Goal: Task Accomplishment & Management: Manage account settings

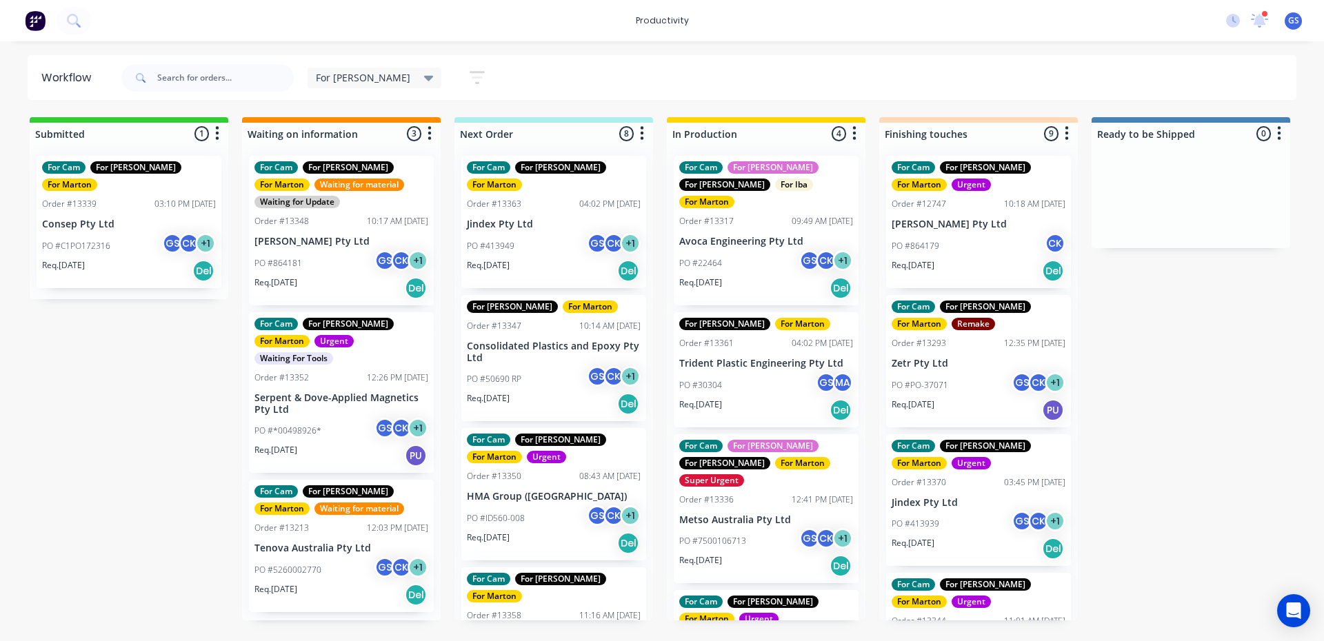
click at [580, 206] on div "For Cam For Gary For Marton Order #13363 04:02 PM 30/09/25 Jindex Pty Ltd PO #4…" at bounding box center [553, 383] width 199 height 476
click at [566, 259] on div "Req. [DATE] Del" at bounding box center [554, 270] width 174 height 23
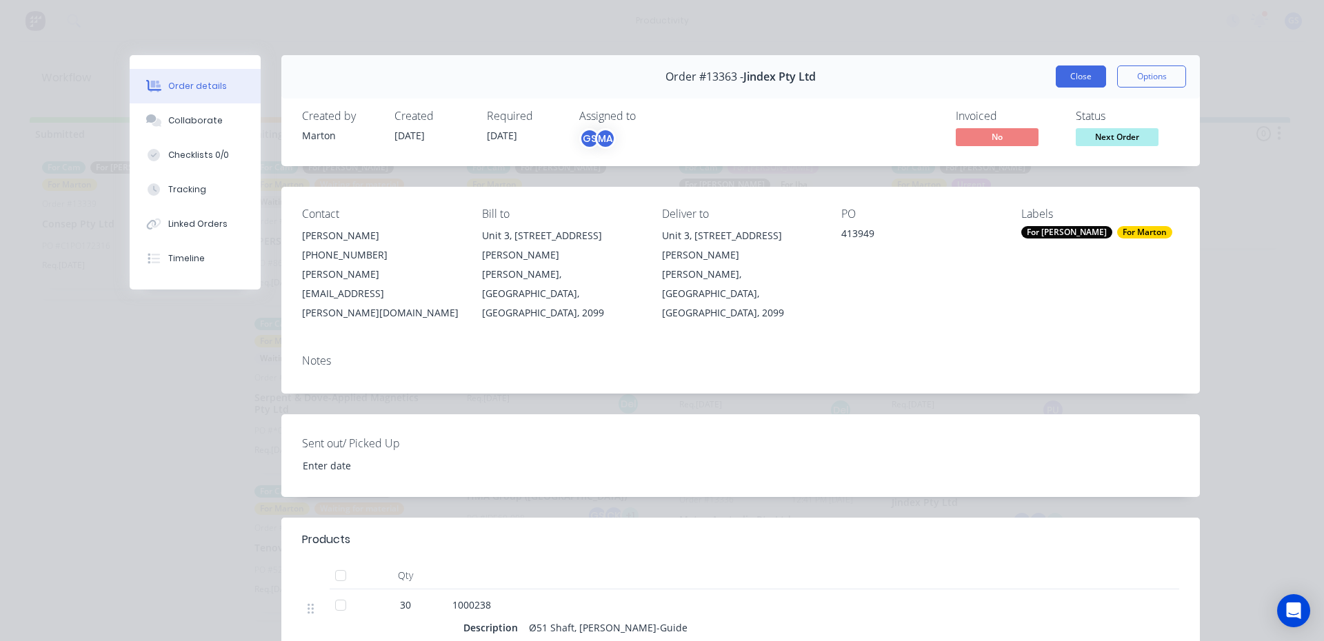
click at [1078, 86] on button "Close" at bounding box center [1081, 77] width 50 height 22
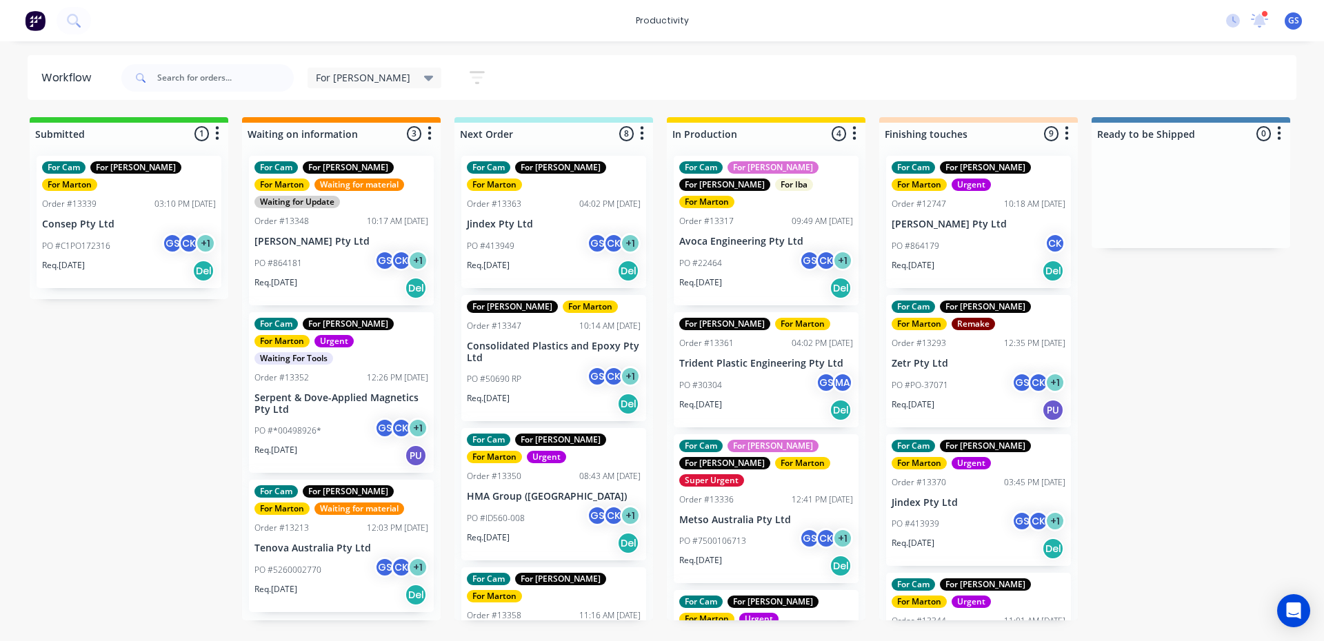
click at [719, 257] on p "PO #22464" at bounding box center [700, 263] width 43 height 12
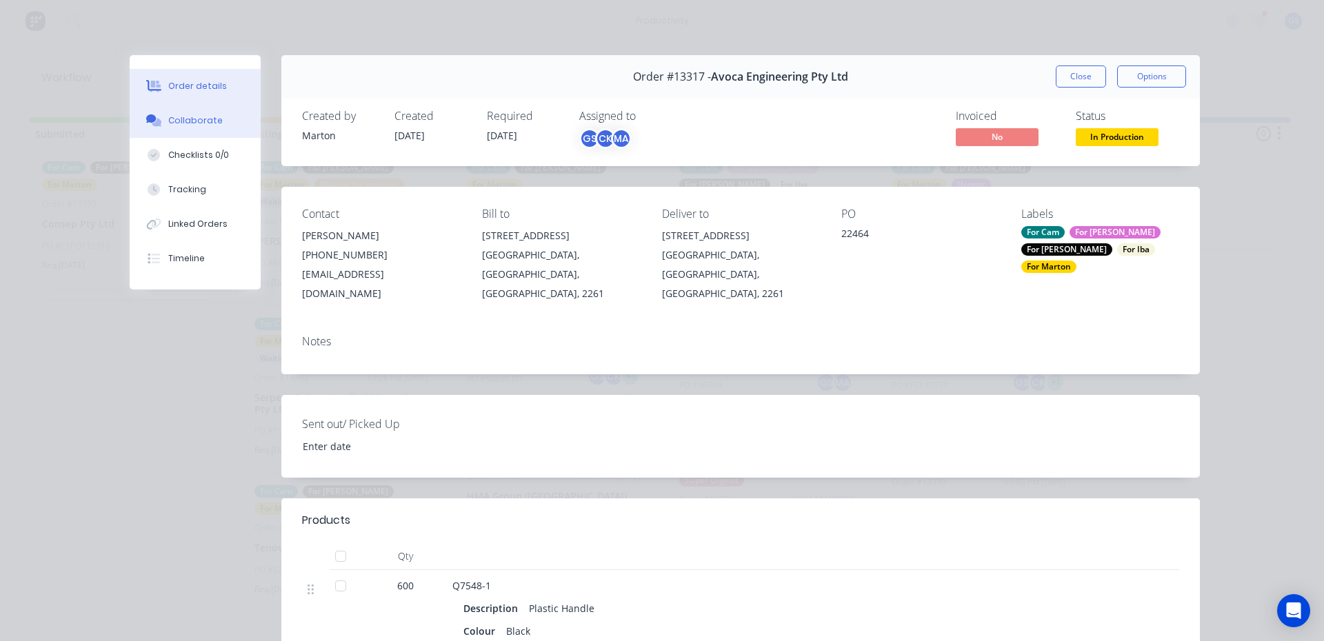
click at [213, 127] on button "Collaborate" at bounding box center [195, 120] width 131 height 34
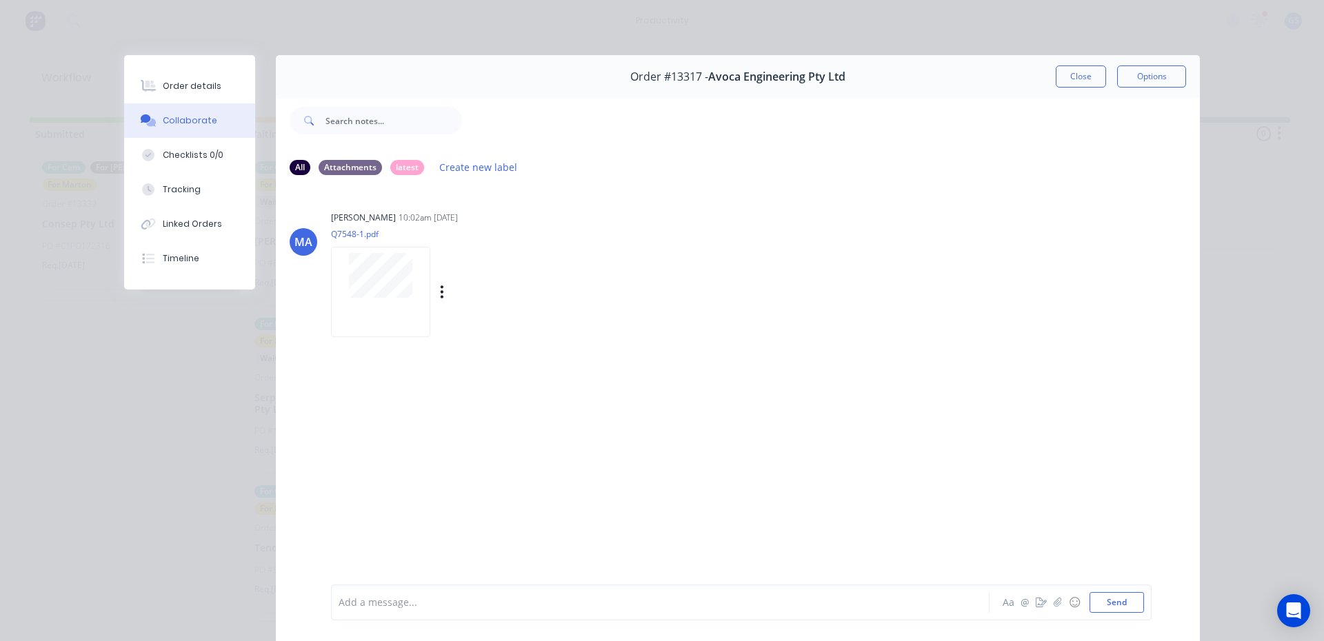
click at [394, 304] on div at bounding box center [380, 292] width 99 height 90
click at [1056, 64] on div "Order #13317 - Avoca Engineering Pty Ltd Close Options" at bounding box center [738, 76] width 924 height 43
click at [1066, 91] on div "Order #13317 - Avoca Engineering Pty Ltd Close Options" at bounding box center [738, 76] width 924 height 43
click at [1068, 81] on button "Close" at bounding box center [1081, 77] width 50 height 22
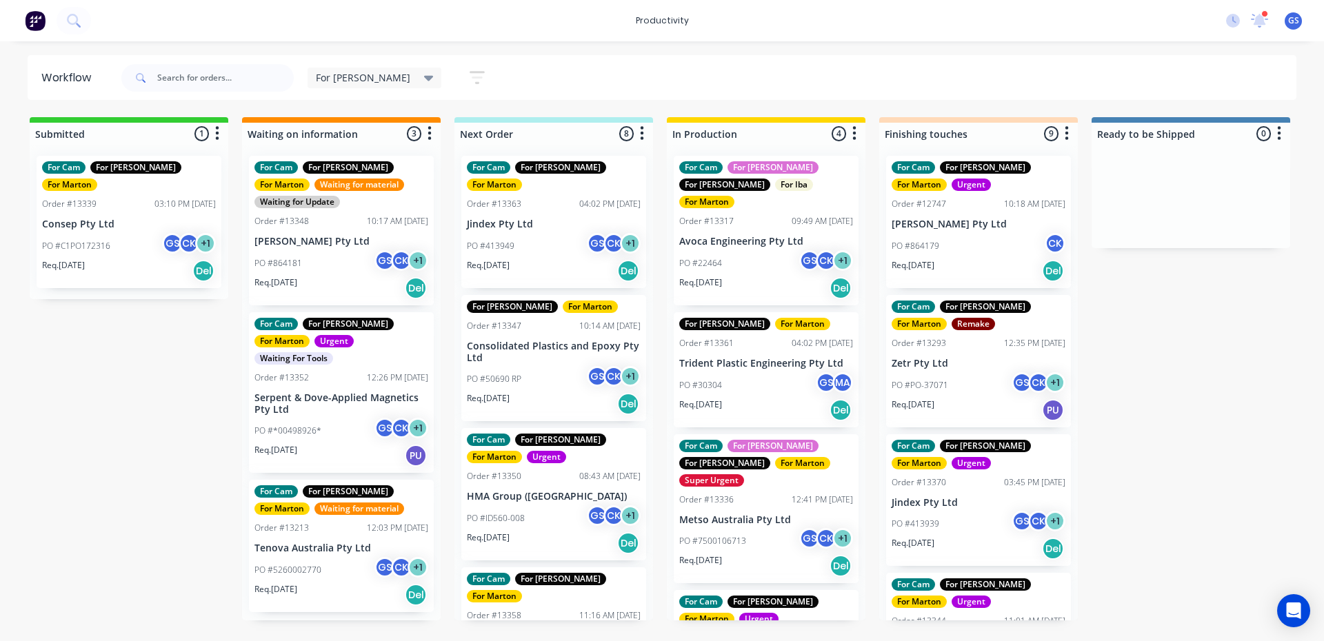
click at [573, 345] on p "Consolidated Plastics and Epoxy Pty Ltd" at bounding box center [554, 352] width 174 height 23
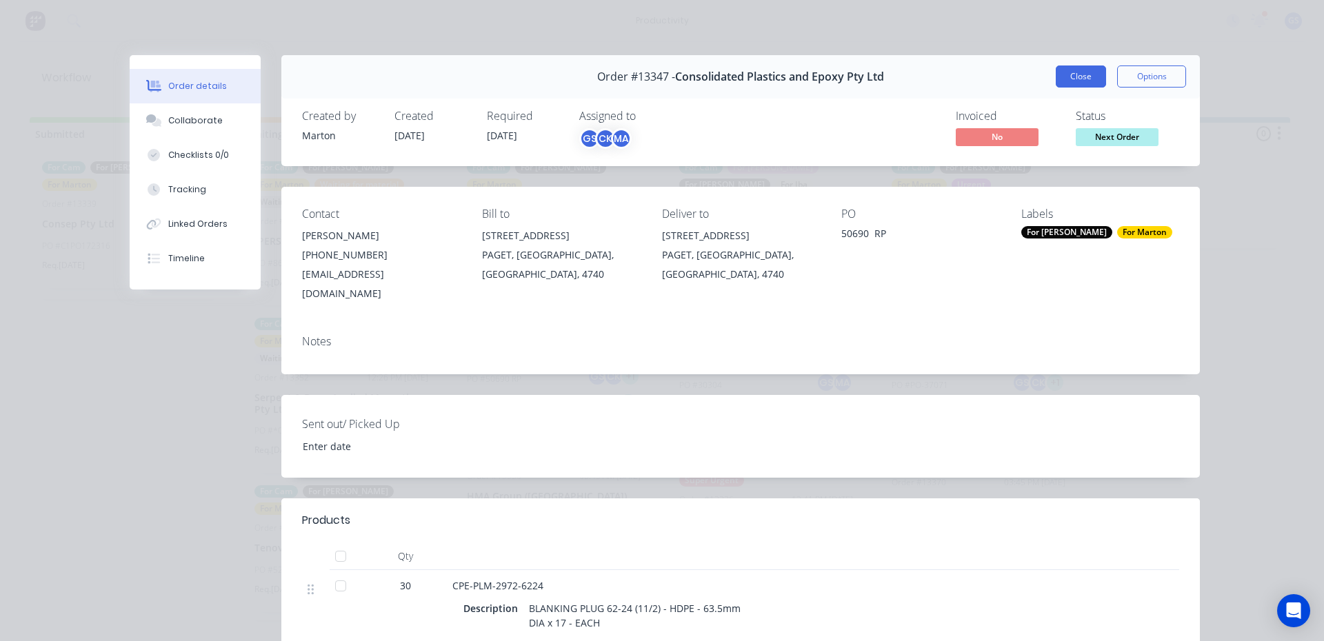
drag, startPoint x: 1063, startPoint y: 93, endPoint x: 1067, endPoint y: 83, distance: 10.5
click at [1063, 92] on div "Order #13347 - Consolidated Plastics and Epoxy Pty Ltd Close Options" at bounding box center [740, 76] width 918 height 43
click at [1067, 83] on button "Close" at bounding box center [1081, 77] width 50 height 22
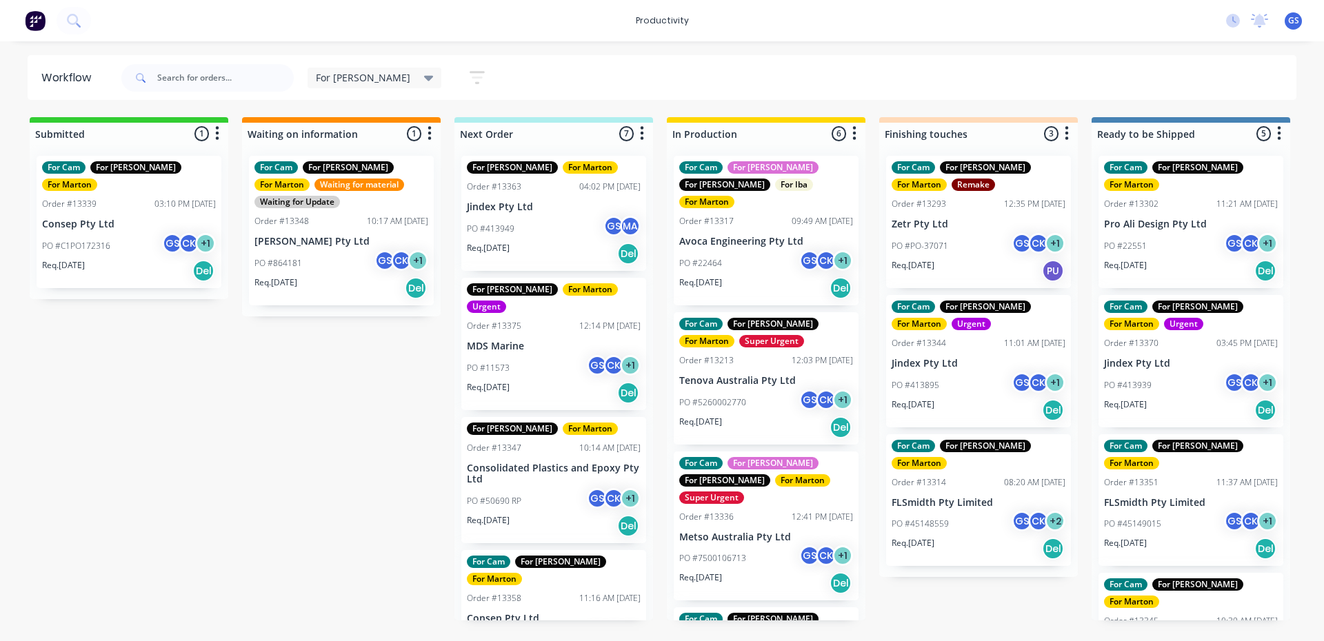
click at [556, 252] on div "Req. [DATE] Del" at bounding box center [554, 253] width 174 height 23
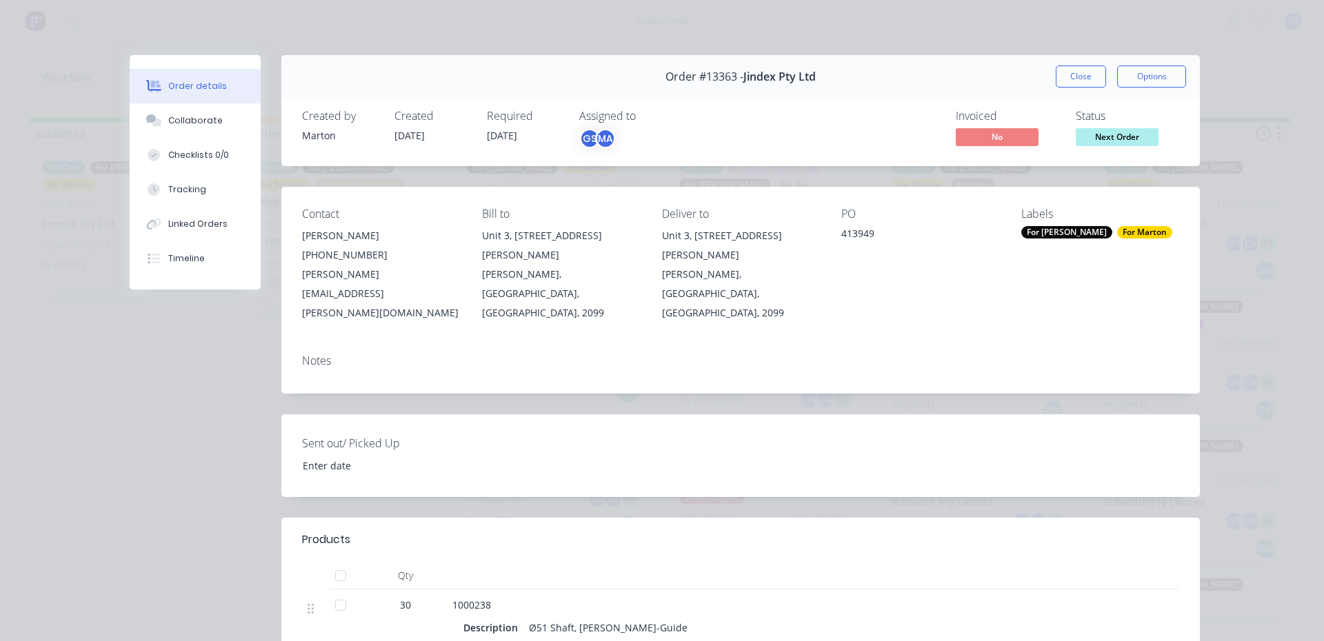
click at [1074, 65] on div "Order #13363 - Jindex Pty Ltd Close Options" at bounding box center [740, 76] width 918 height 43
click at [1071, 78] on button "Close" at bounding box center [1081, 77] width 50 height 22
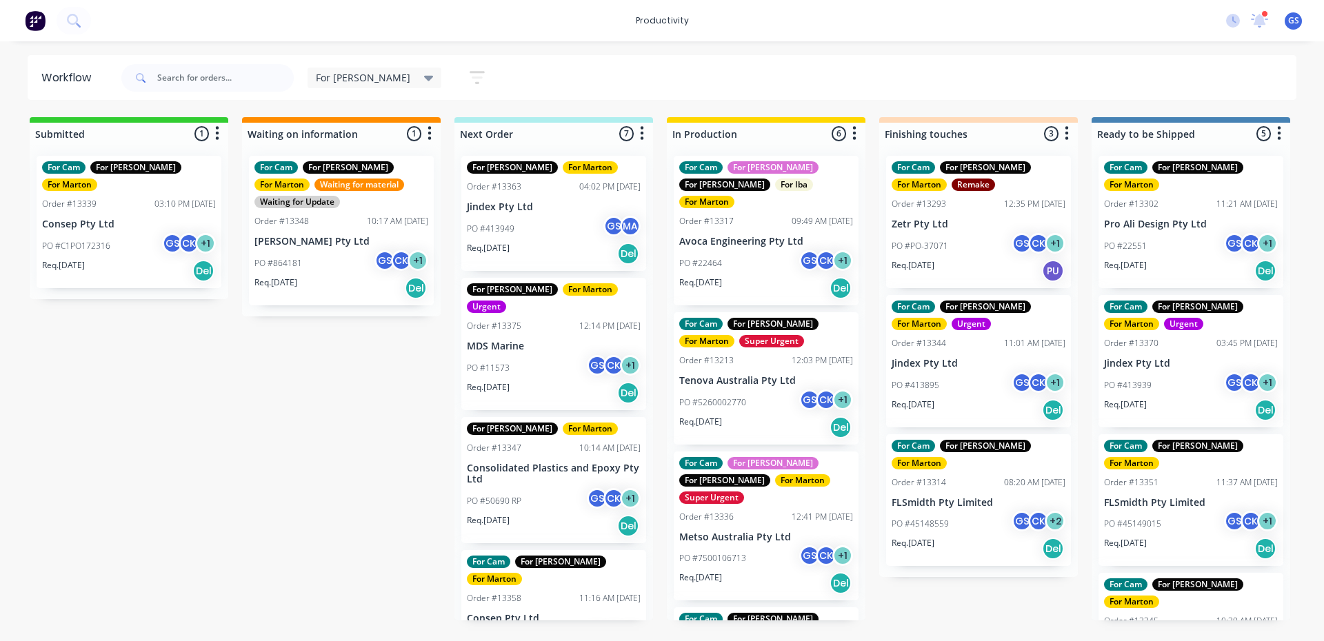
click at [546, 488] on div "PO #50690 RP GS CK + 1" at bounding box center [554, 501] width 174 height 26
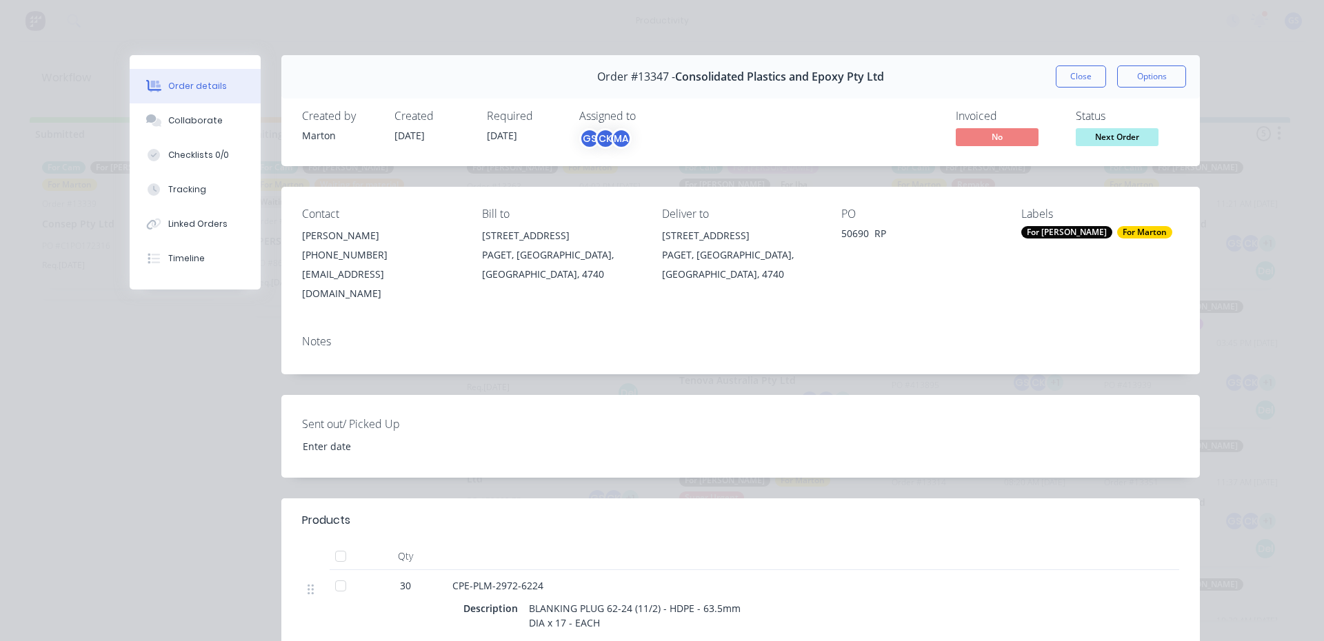
click at [1093, 79] on button "Close" at bounding box center [1081, 77] width 50 height 22
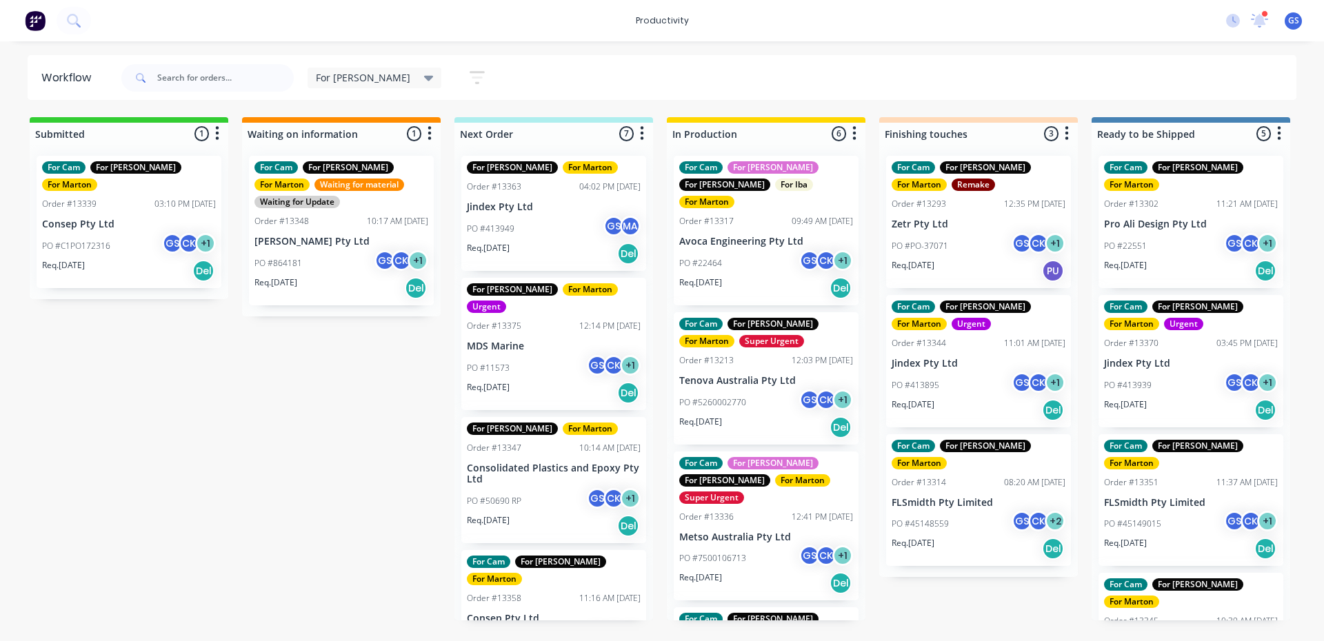
click at [568, 627] on div "PO #C1PO172289 GS CK + 1" at bounding box center [554, 640] width 174 height 26
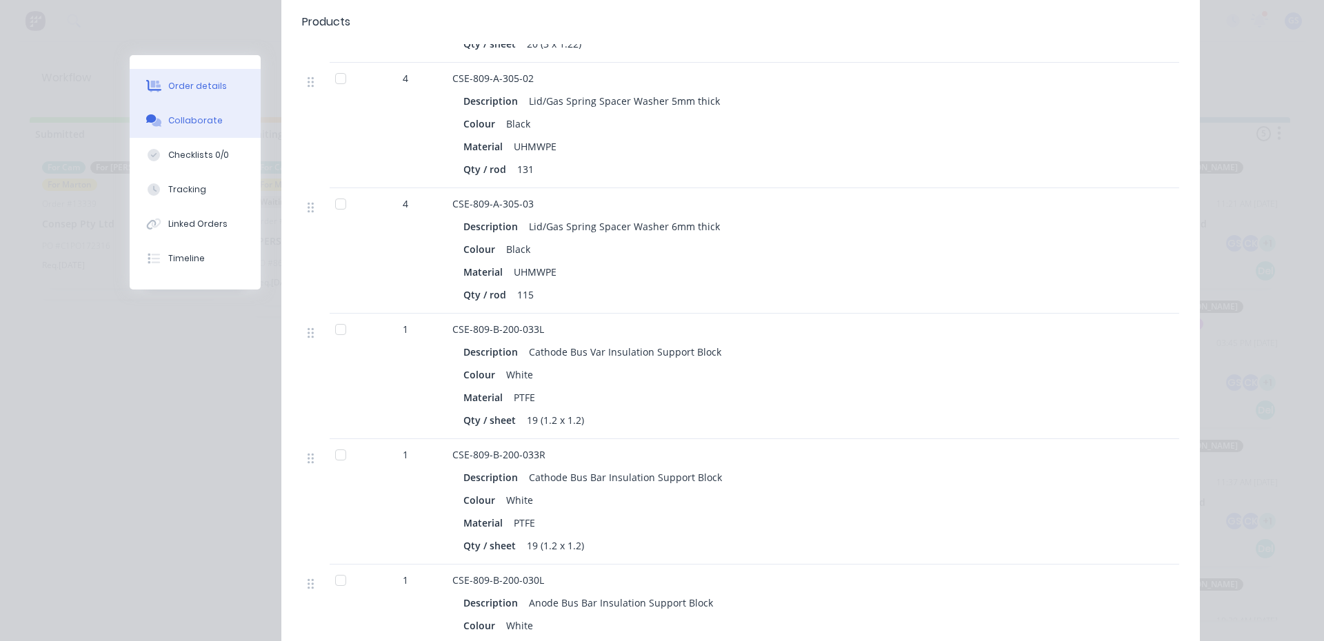
scroll to position [670, 0]
click at [225, 122] on button "Collaborate" at bounding box center [195, 120] width 131 height 34
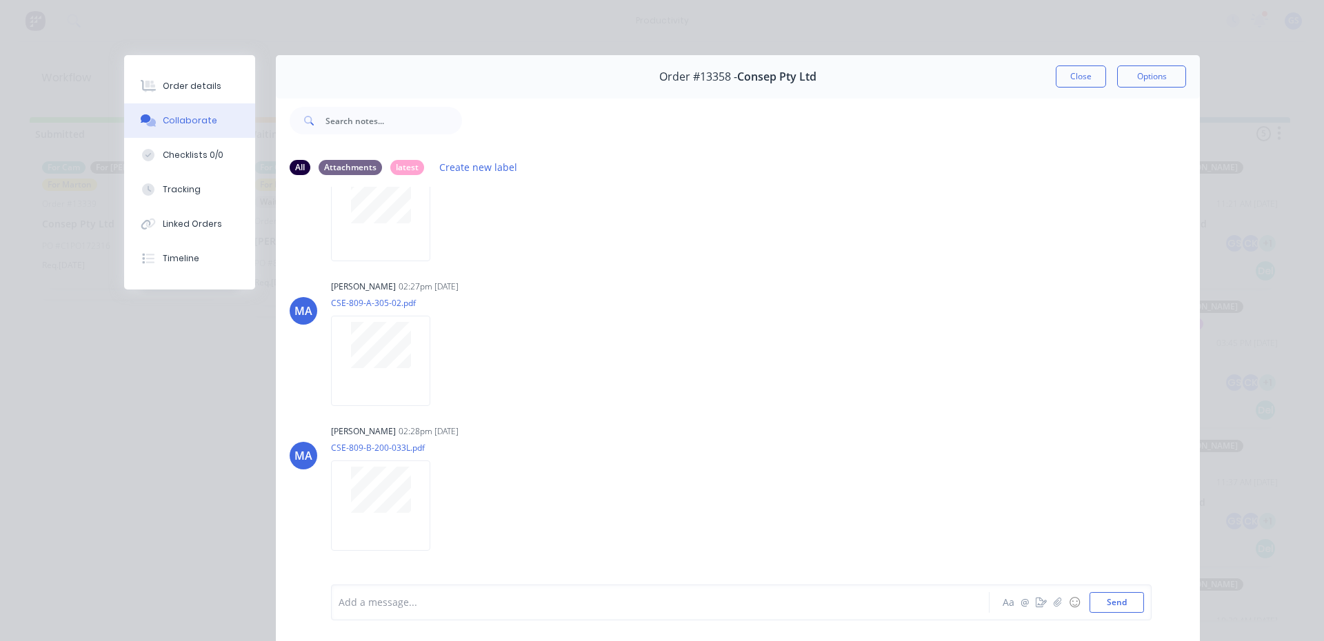
scroll to position [6, 0]
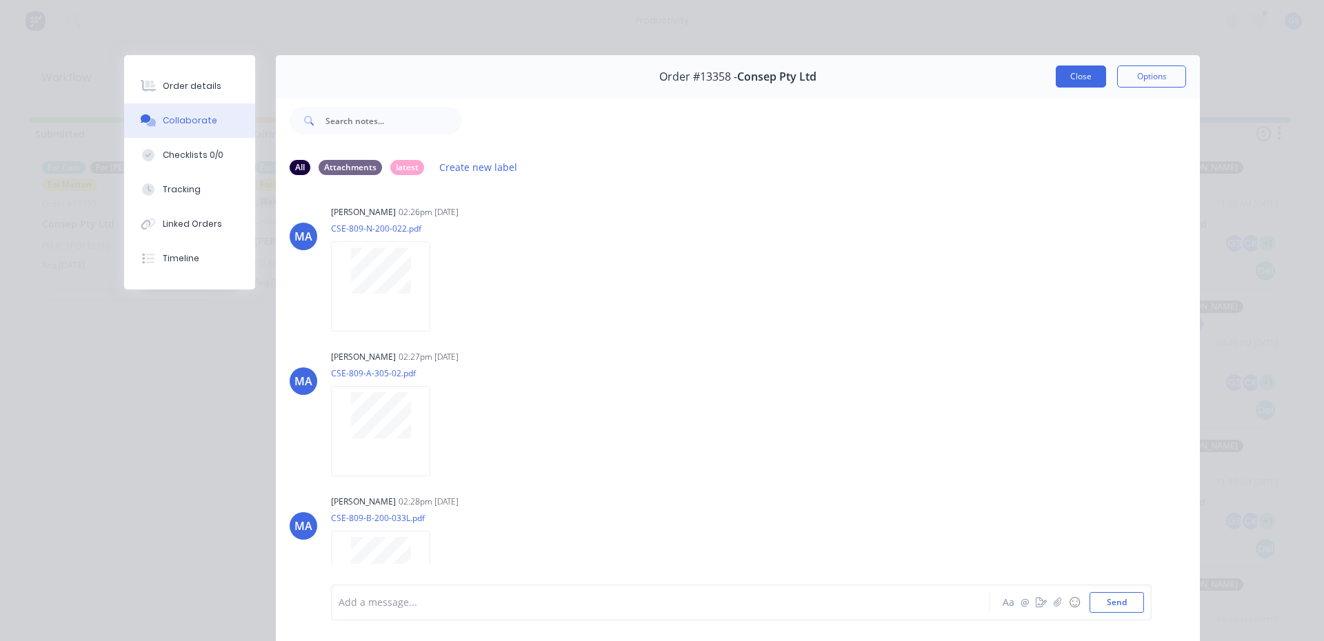
drag, startPoint x: 1074, startPoint y: 88, endPoint x: 1069, endPoint y: 78, distance: 10.5
click at [1070, 90] on div "Order #13358 - Consep Pty Ltd Close Options" at bounding box center [738, 76] width 924 height 43
click at [1069, 77] on button "Close" at bounding box center [1081, 77] width 50 height 22
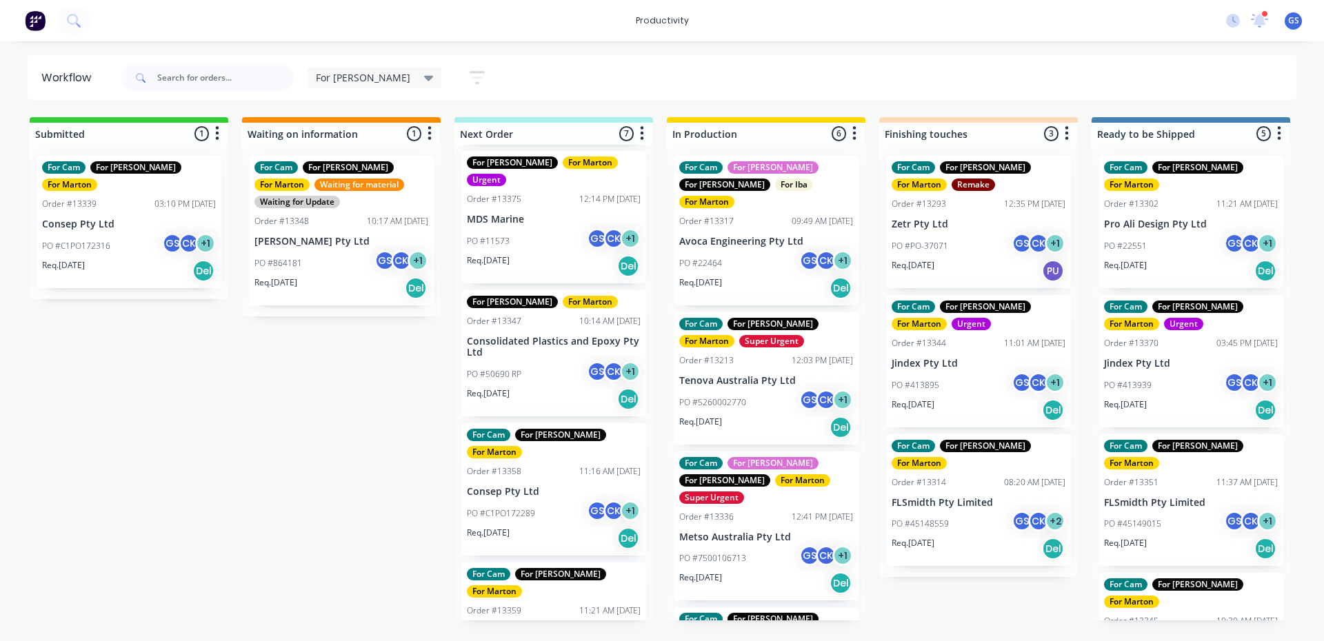
scroll to position [276, 0]
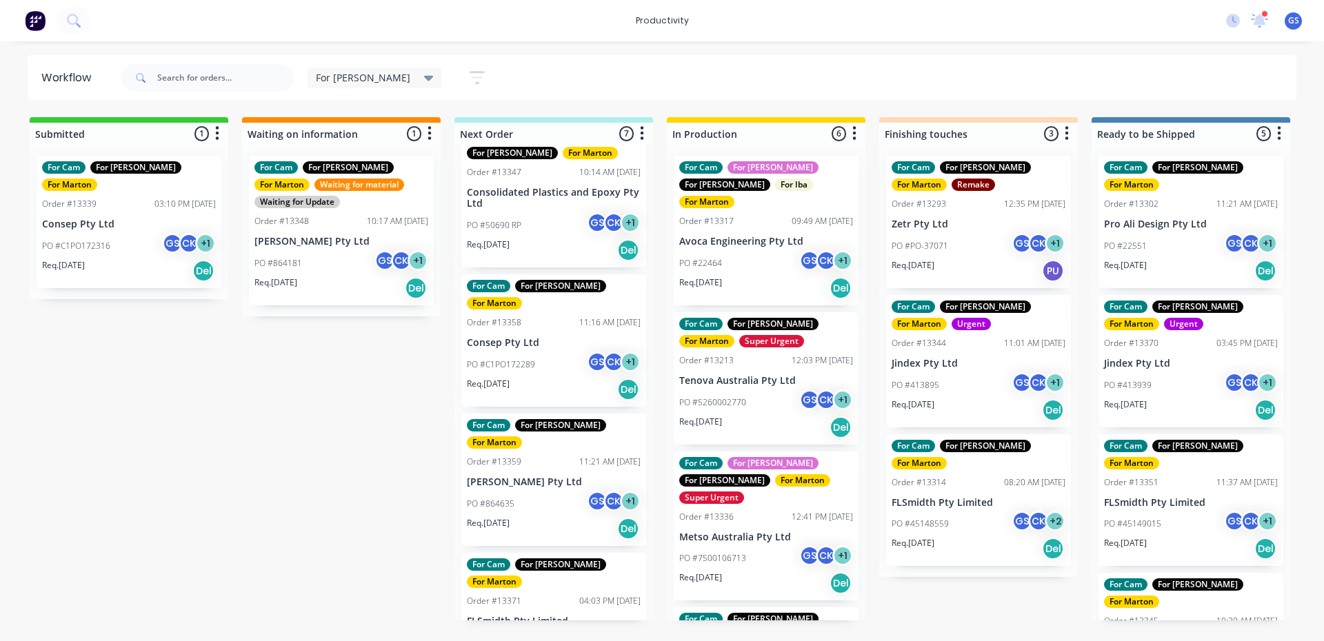
click at [566, 352] on div "PO #C1PO172289 GS CK + 1" at bounding box center [554, 365] width 174 height 26
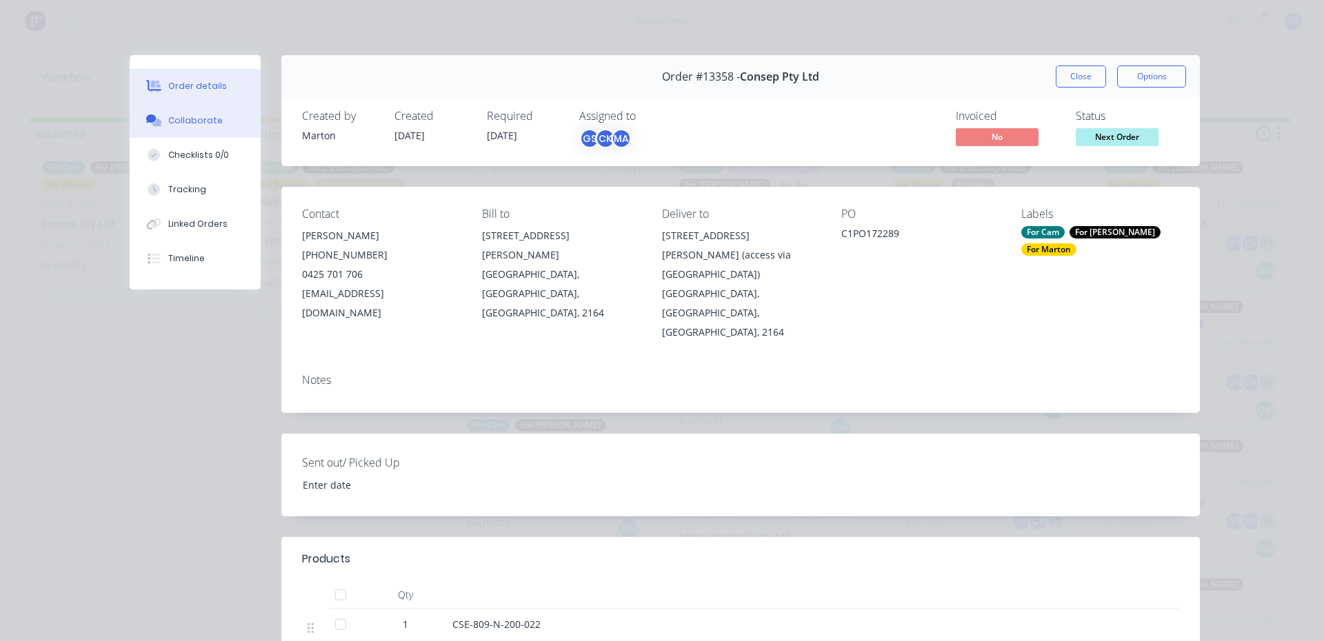
click at [168, 117] on div "Collaborate" at bounding box center [195, 120] width 54 height 12
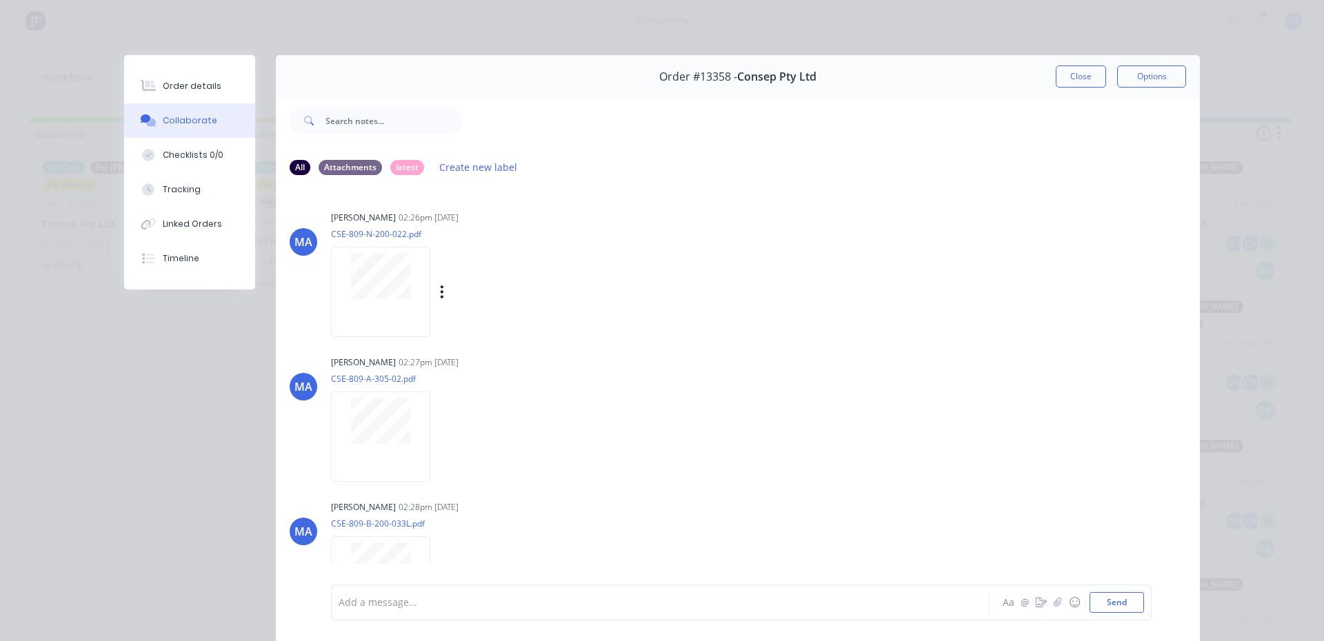
scroll to position [552, 0]
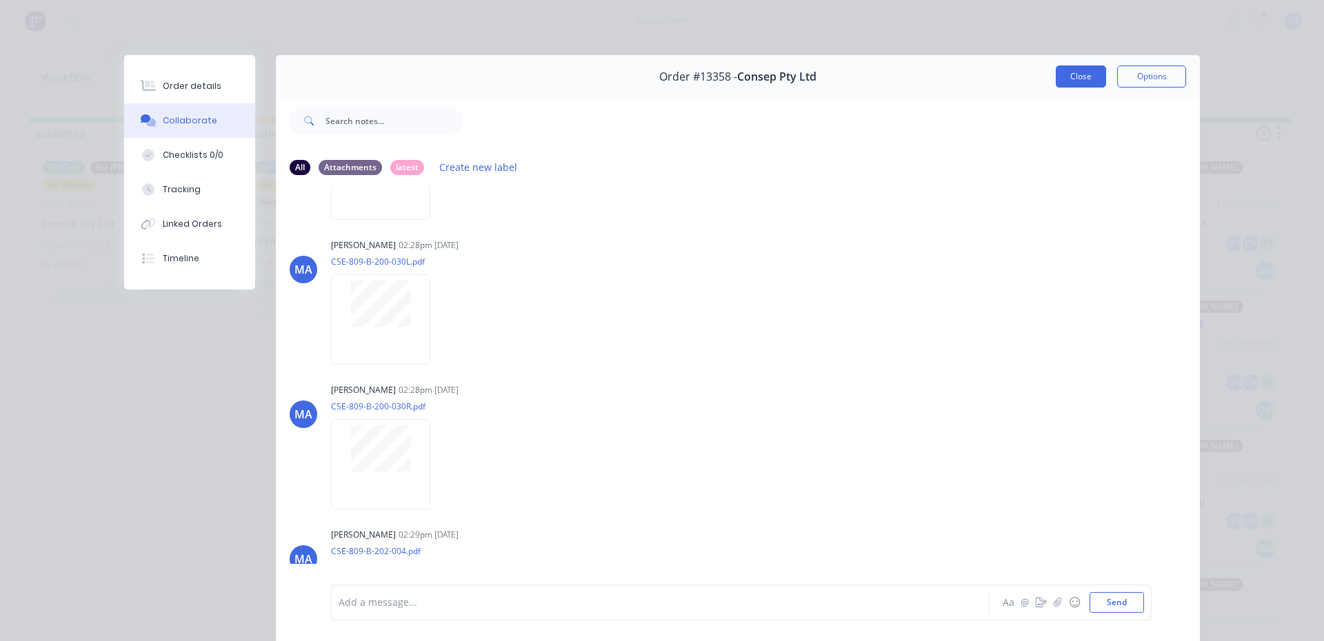
click at [1081, 76] on button "Close" at bounding box center [1081, 77] width 50 height 22
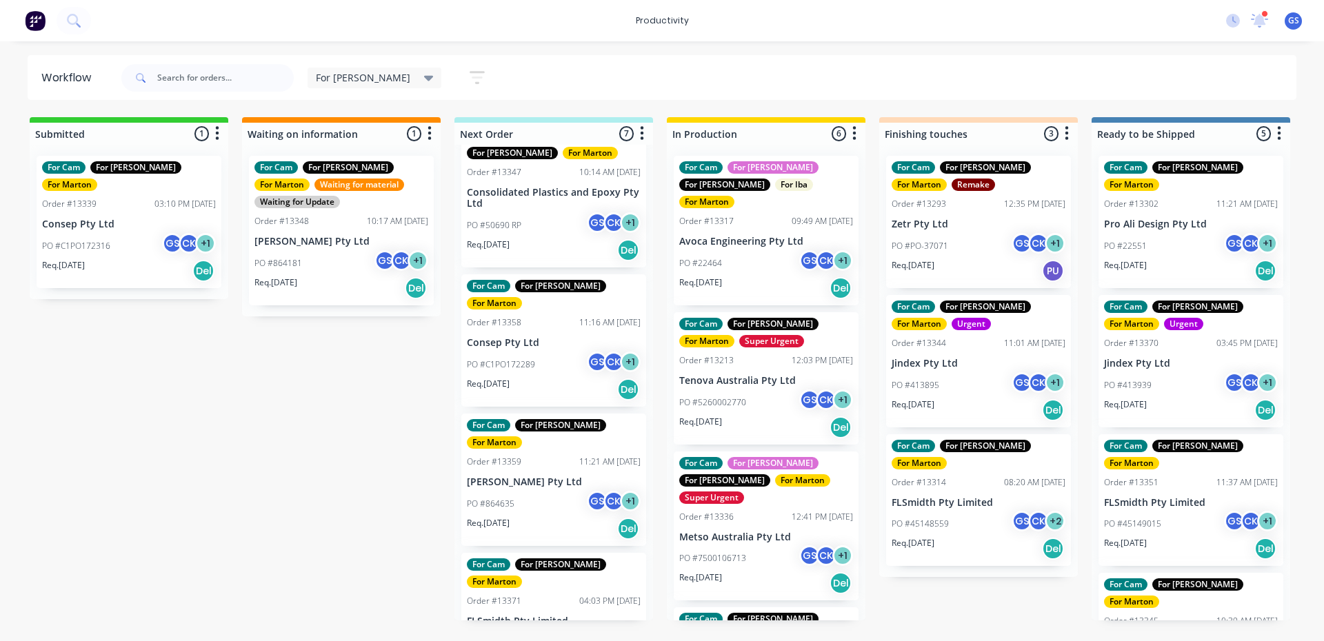
scroll to position [0, 0]
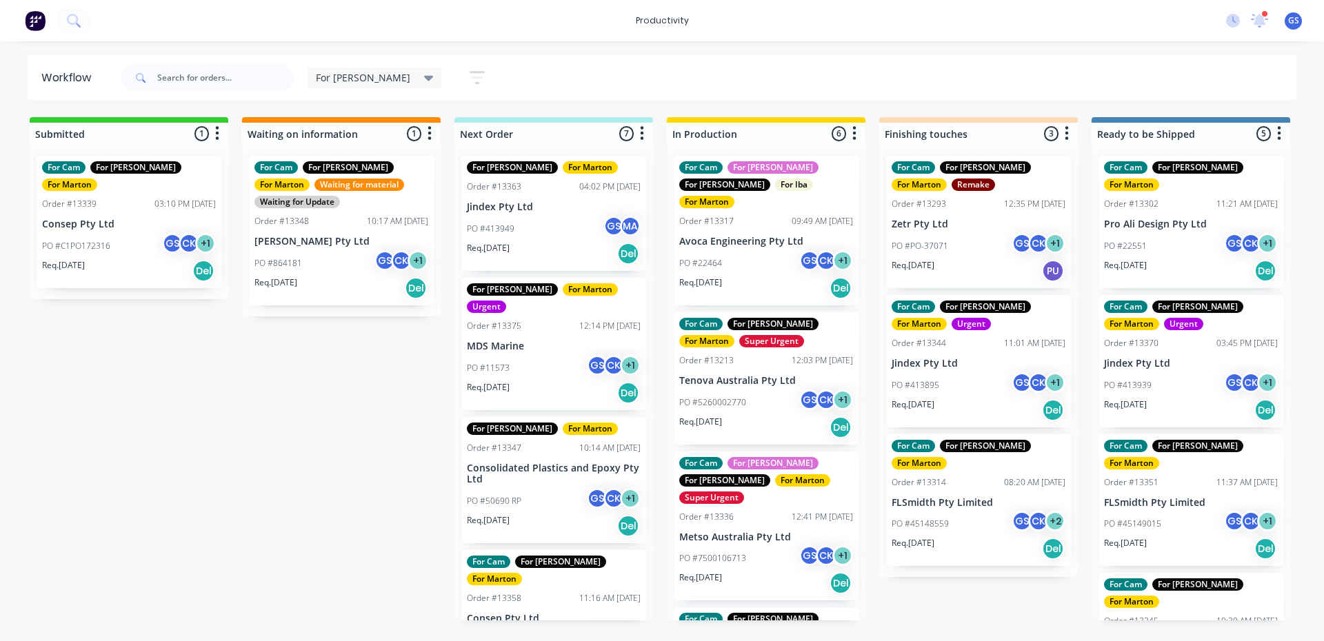
click at [565, 355] on div "PO #11573 GS CK + 1" at bounding box center [554, 368] width 174 height 26
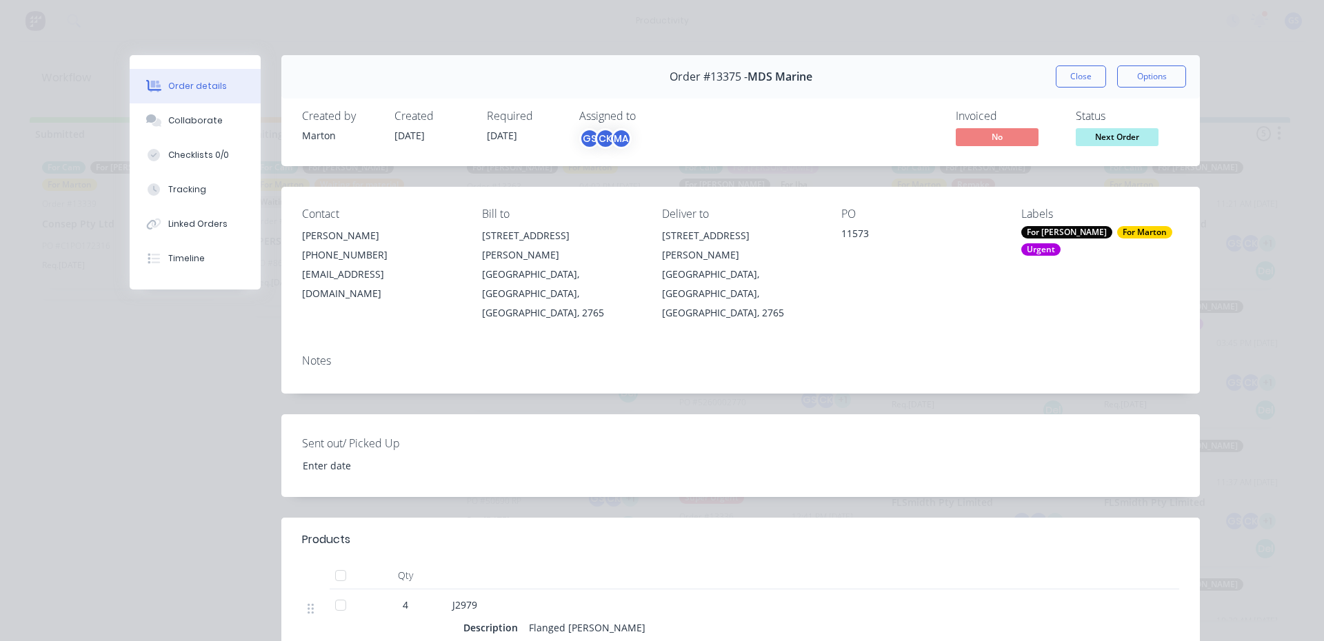
scroll to position [207, 0]
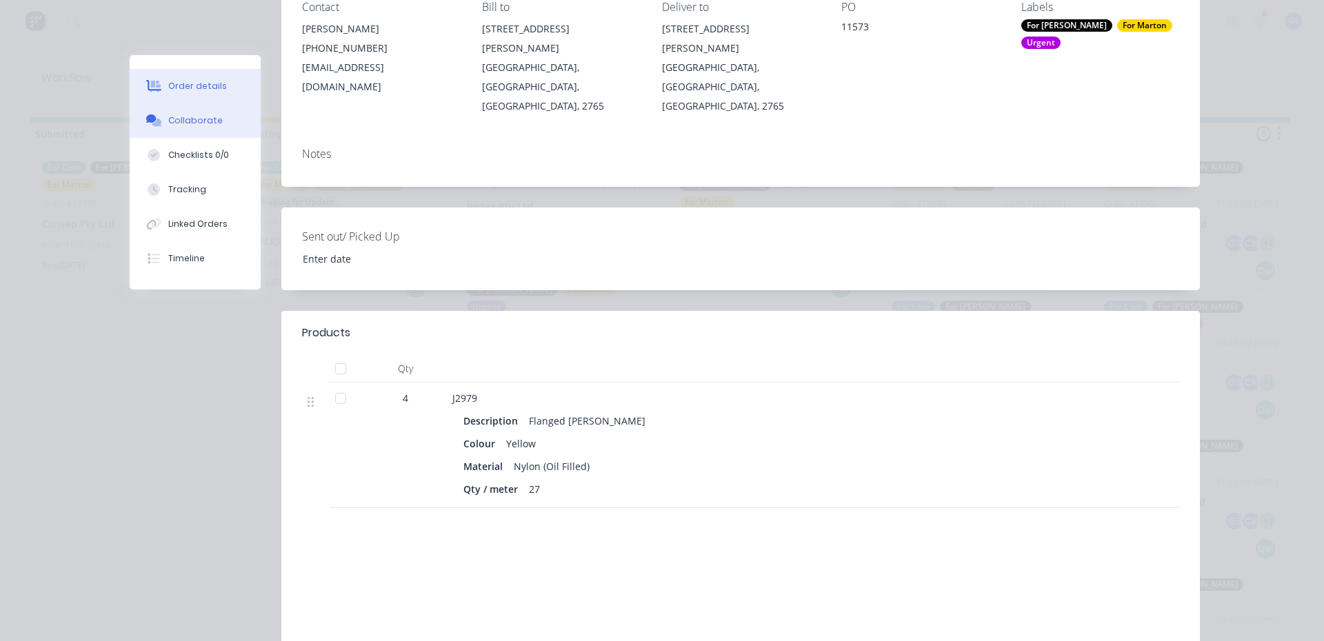
click at [195, 106] on div "Order details Collaborate Checklists 0/0 Tracking Linked Orders Timeline" at bounding box center [195, 172] width 131 height 234
click at [193, 117] on div "Collaborate" at bounding box center [195, 120] width 54 height 12
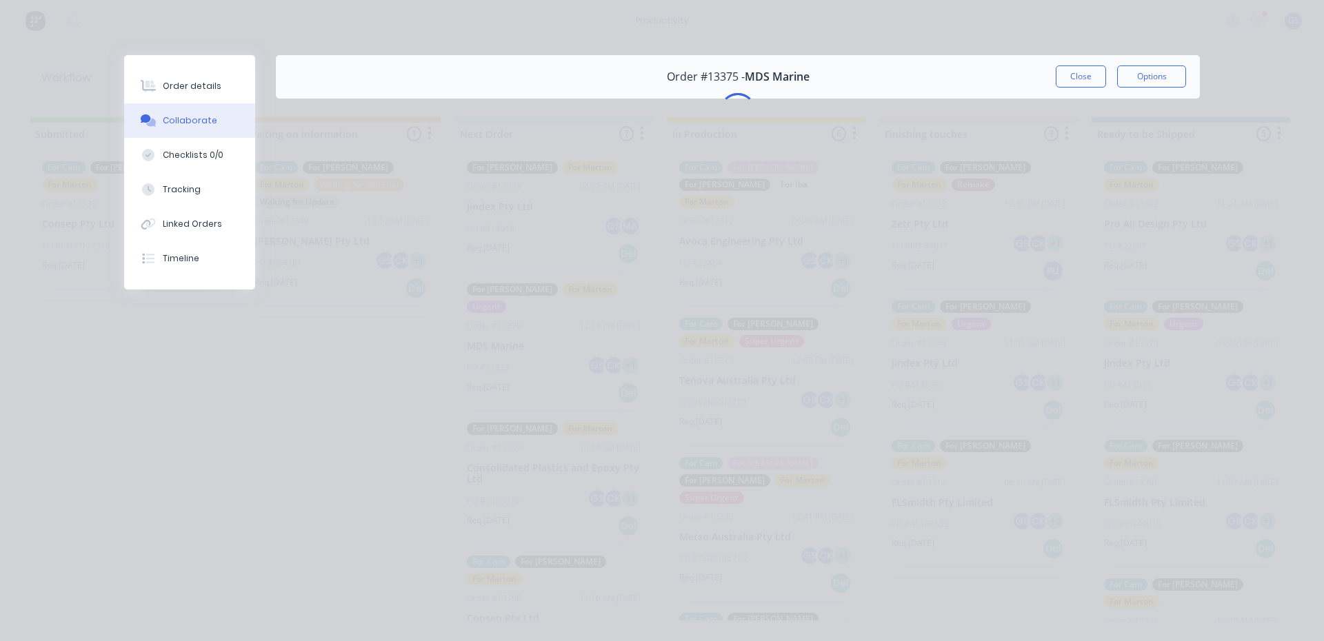
scroll to position [0, 0]
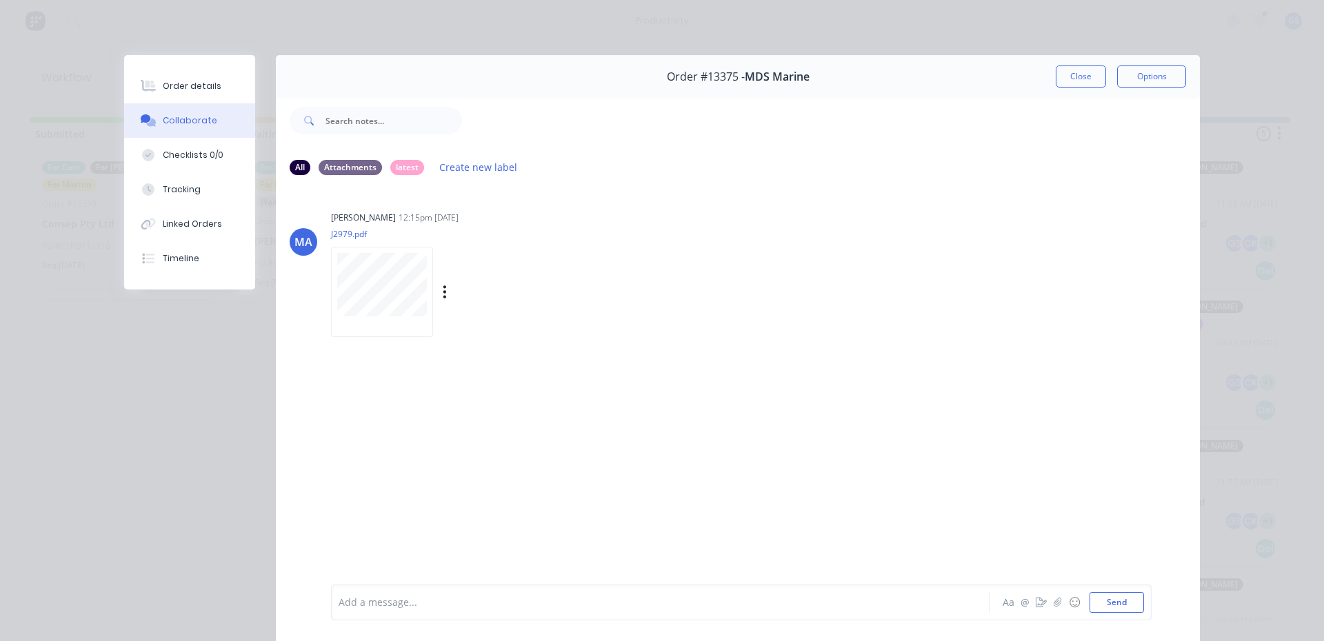
click at [356, 247] on div at bounding box center [382, 292] width 102 height 90
click at [180, 78] on button "Order details" at bounding box center [189, 86] width 131 height 34
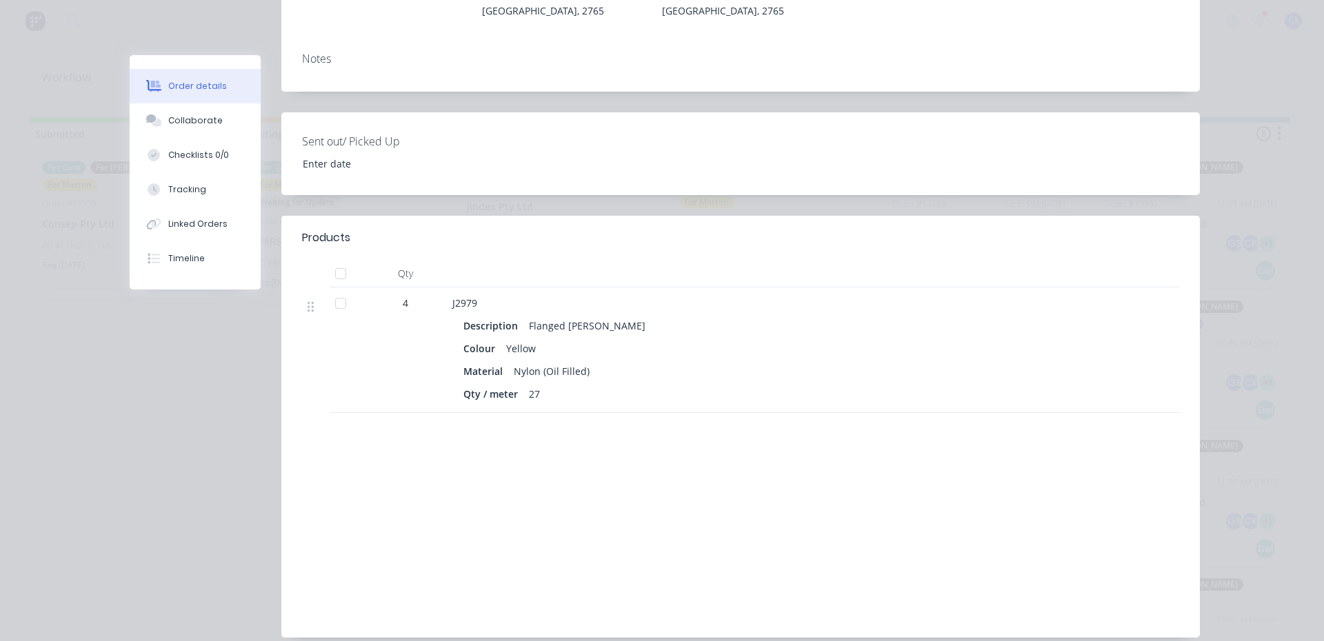
scroll to position [324, 0]
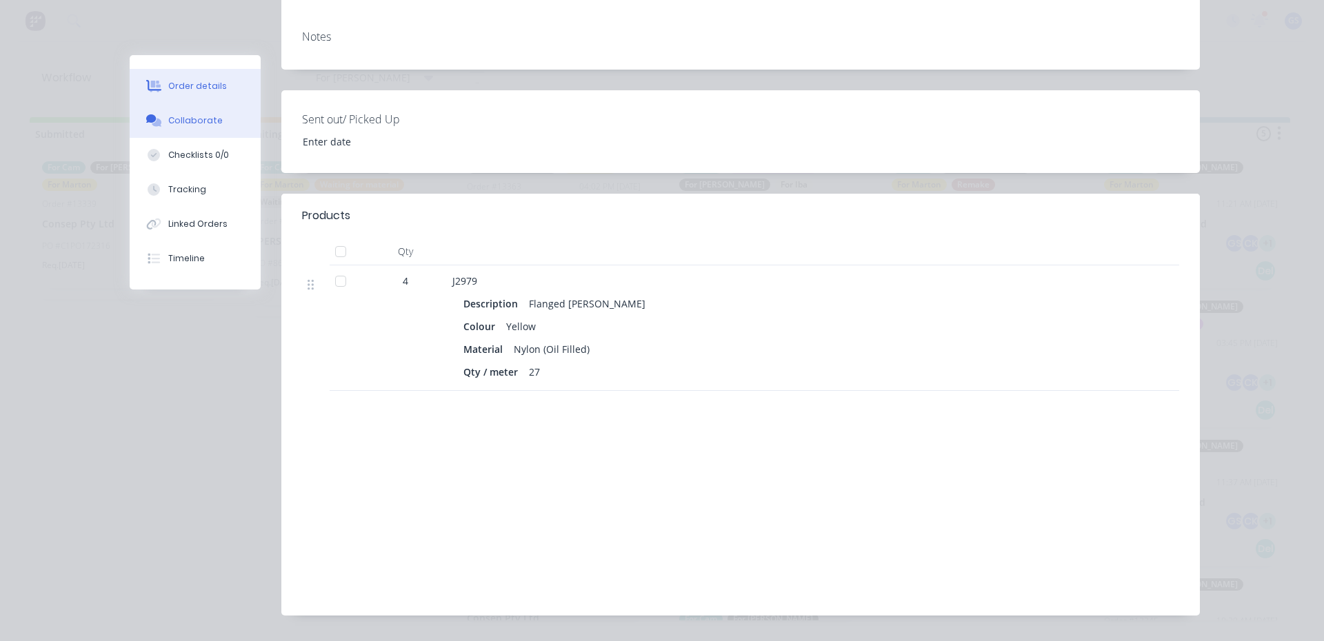
click at [178, 121] on div "Collaborate" at bounding box center [195, 120] width 54 height 12
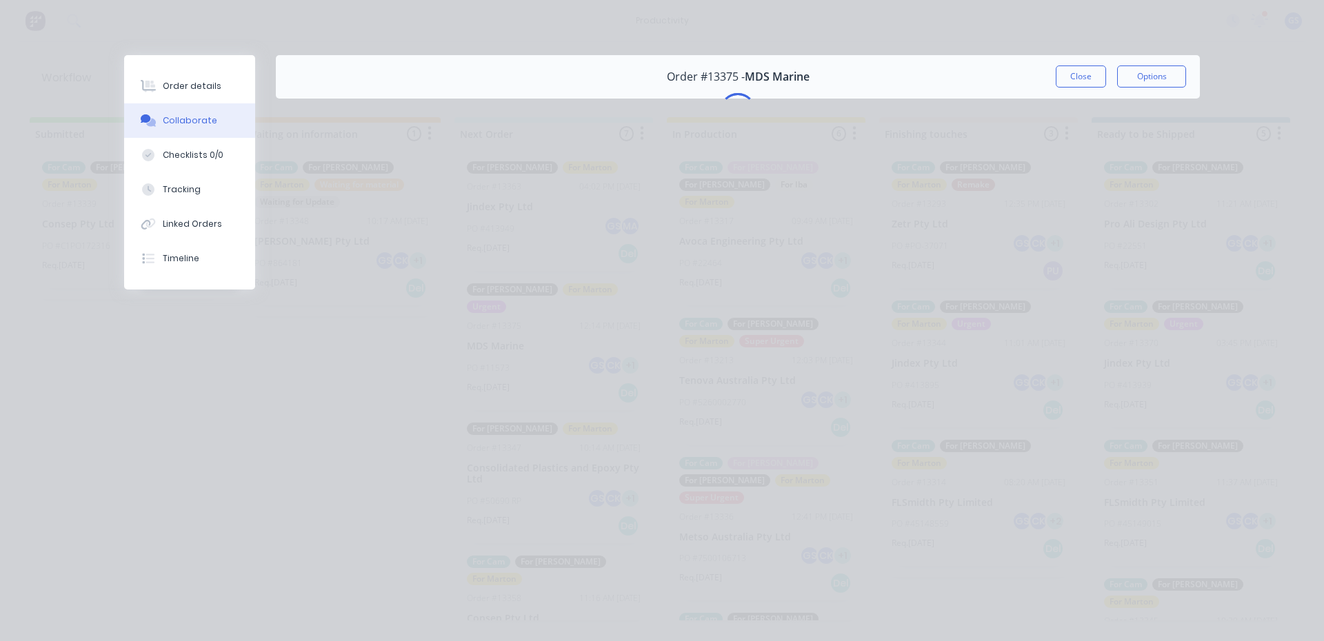
scroll to position [0, 0]
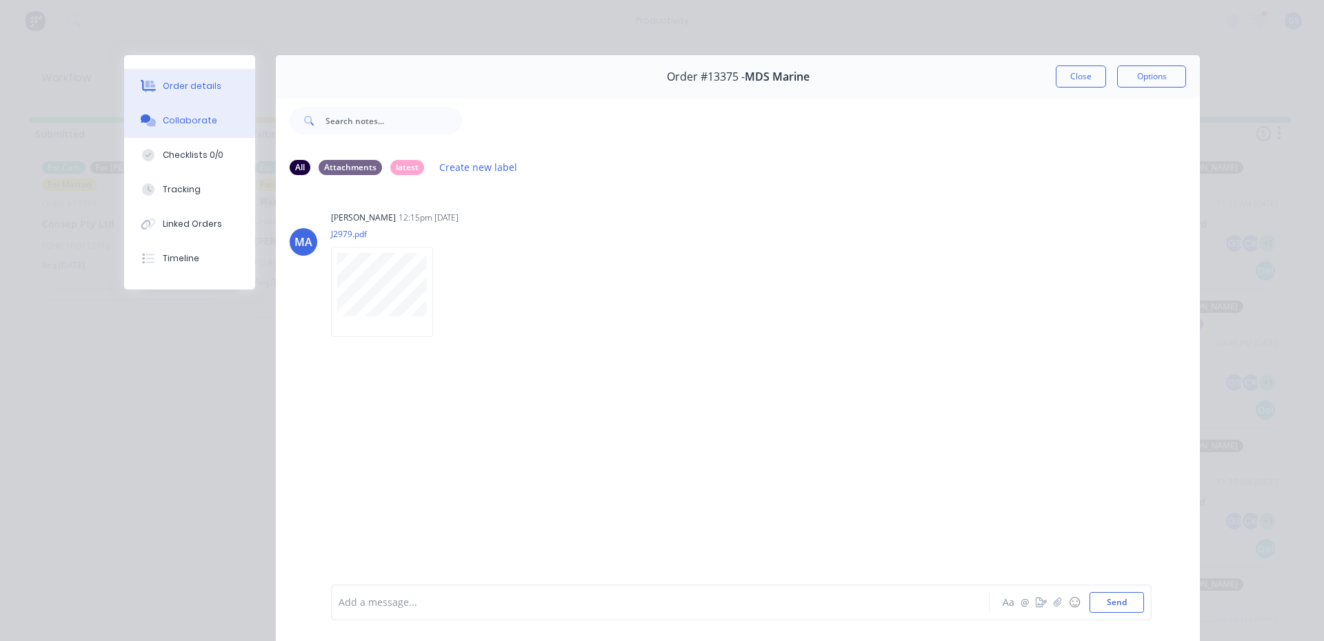
click at [172, 88] on div "Order details" at bounding box center [192, 86] width 59 height 12
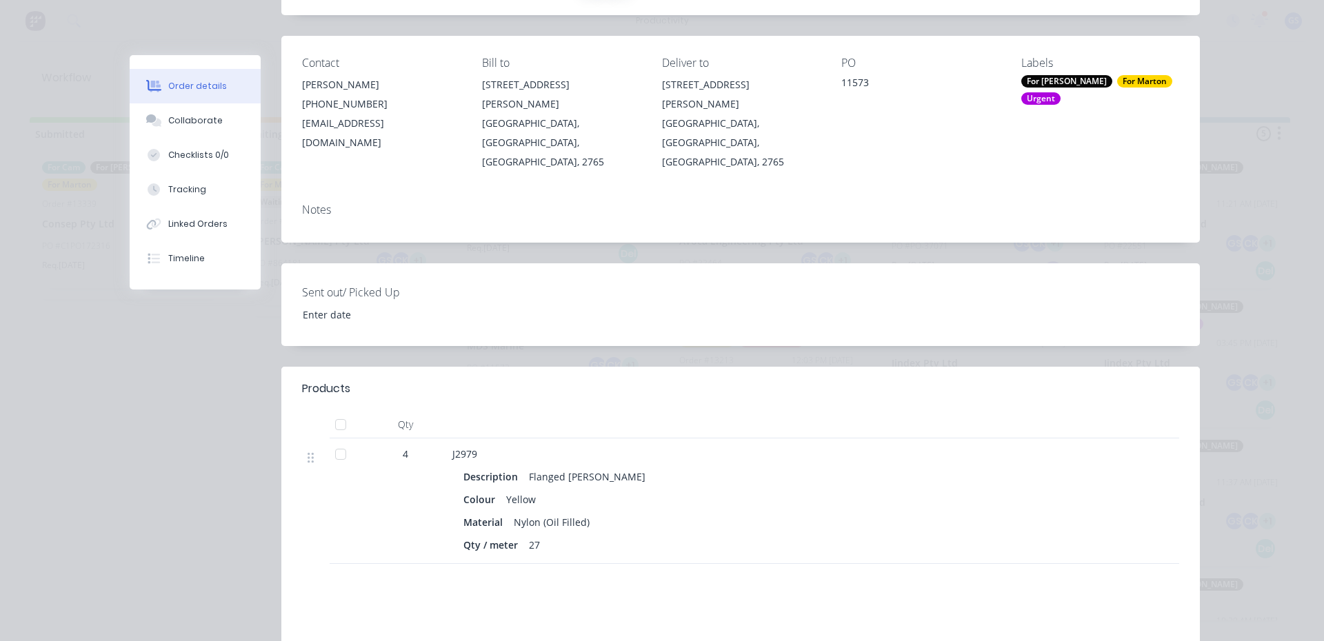
scroll to position [276, 0]
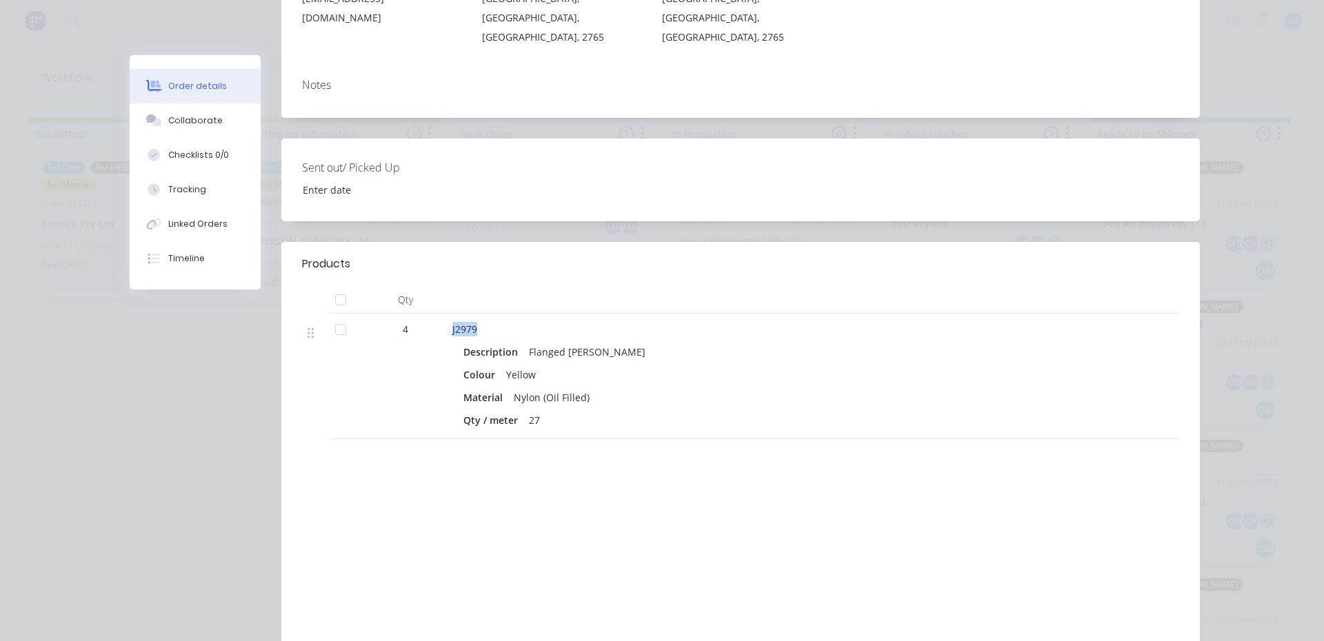
drag, startPoint x: 438, startPoint y: 289, endPoint x: 521, endPoint y: 297, distance: 83.1
click at [521, 314] on div "4 J2979 Description Flanged [PERSON_NAME] Colour Yellow Material Nylon (Oil Fil…" at bounding box center [740, 376] width 877 height 125
click at [488, 339] on div "Description Flanged [PERSON_NAME] Colour Yellow Material Nylon (Oil Filled) Qty…" at bounding box center [722, 384] width 541 height 91
click at [239, 110] on button "Collaborate" at bounding box center [195, 120] width 131 height 34
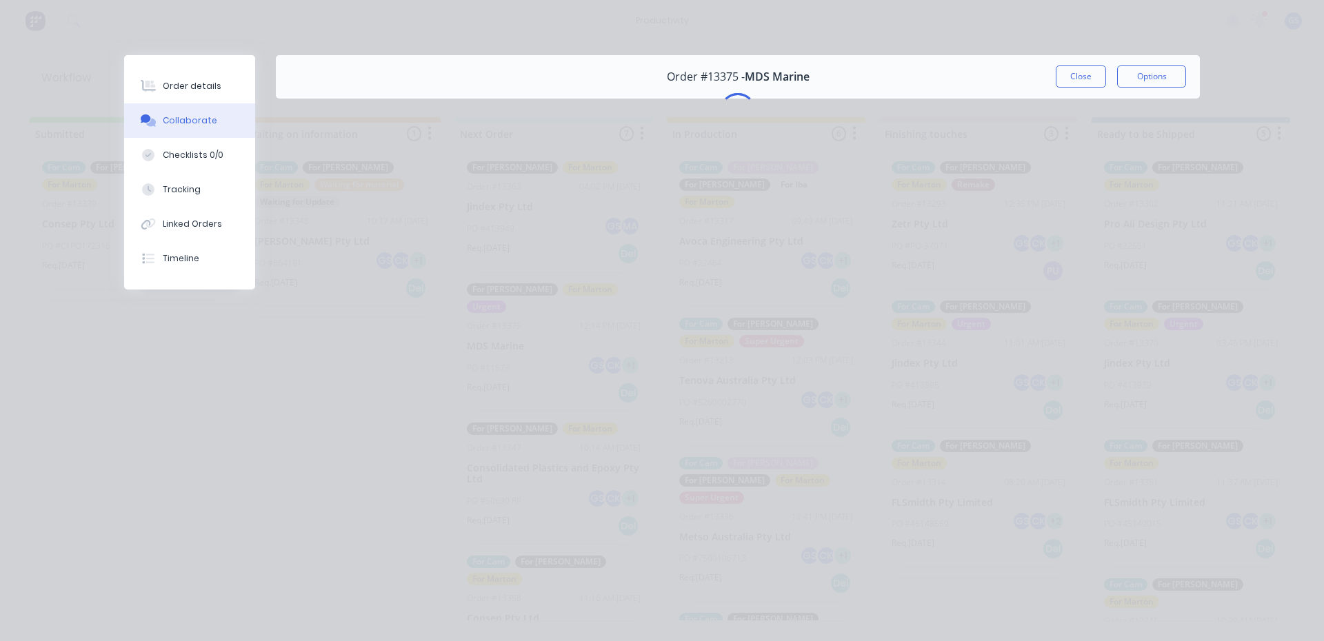
scroll to position [0, 0]
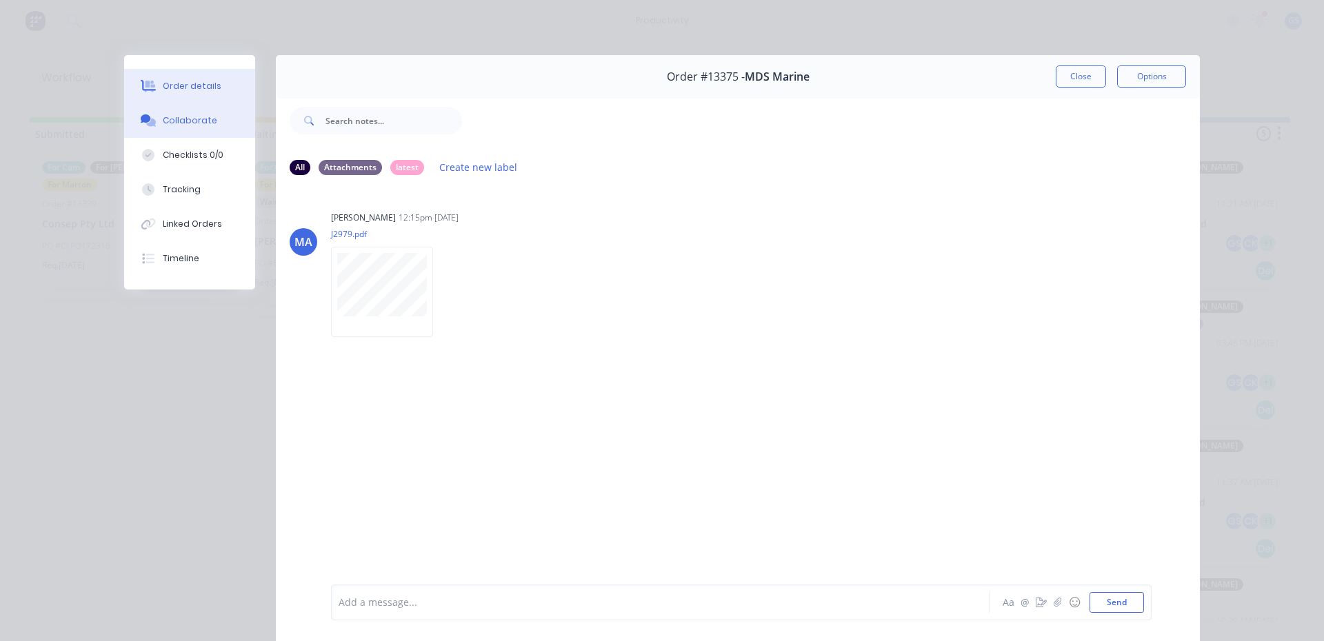
click at [228, 88] on button "Order details" at bounding box center [189, 86] width 131 height 34
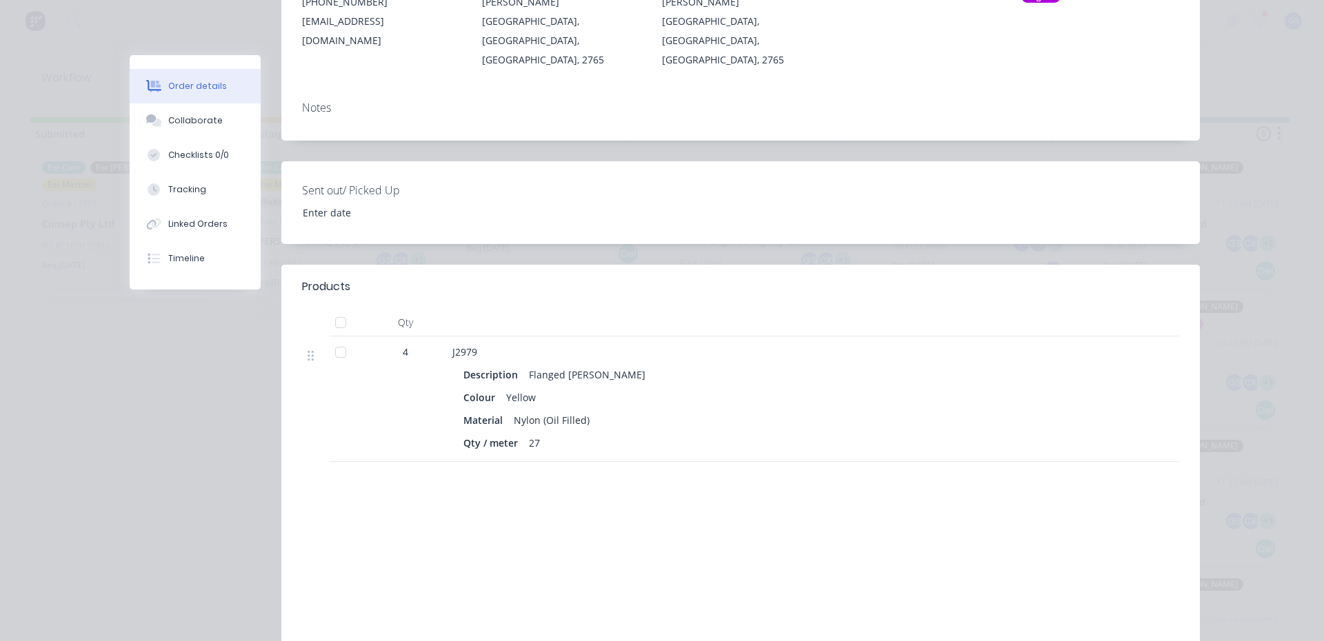
scroll to position [276, 0]
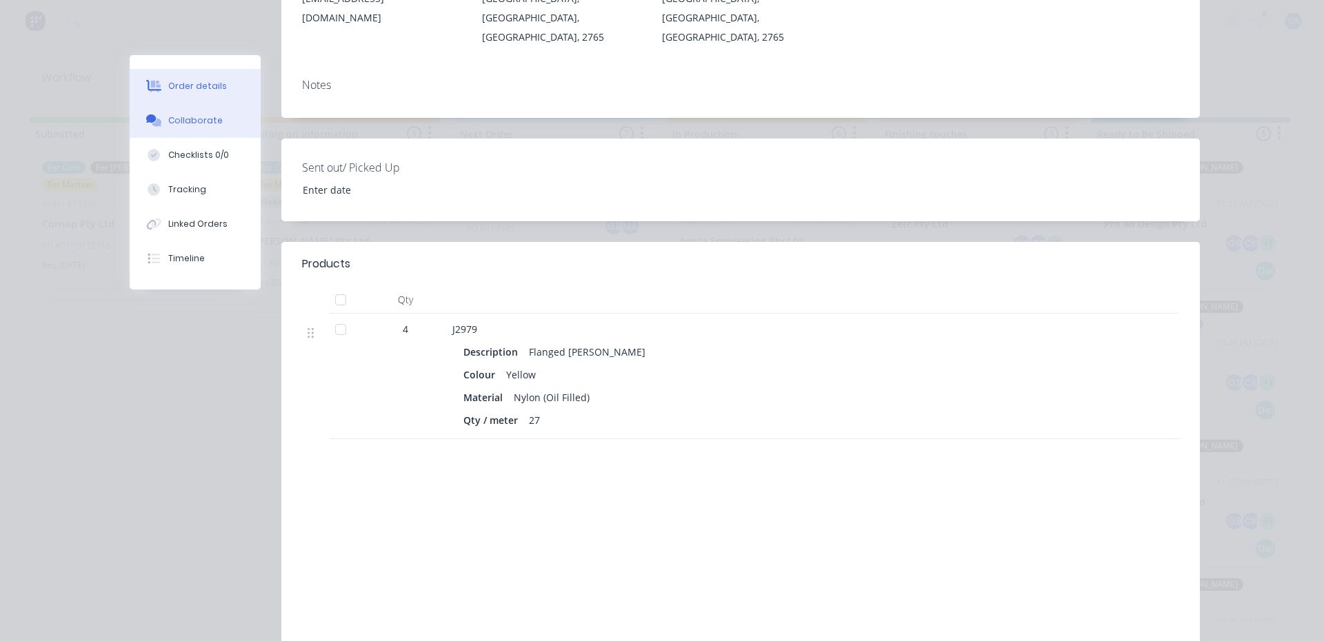
drag, startPoint x: 172, startPoint y: 102, endPoint x: 175, endPoint y: 130, distance: 28.5
click at [175, 130] on div "Order details Collaborate Checklists 0/0 Tracking Linked Orders Timeline" at bounding box center [195, 172] width 131 height 234
click at [175, 132] on button "Collaborate" at bounding box center [195, 120] width 131 height 34
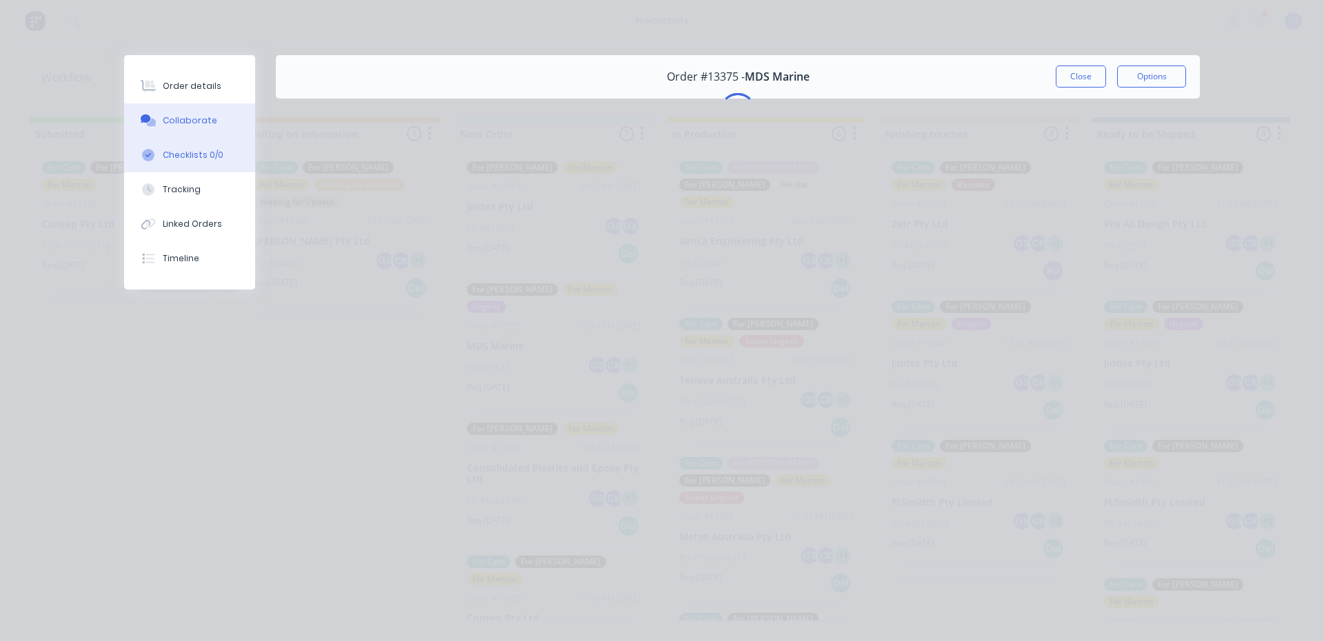
scroll to position [0, 0]
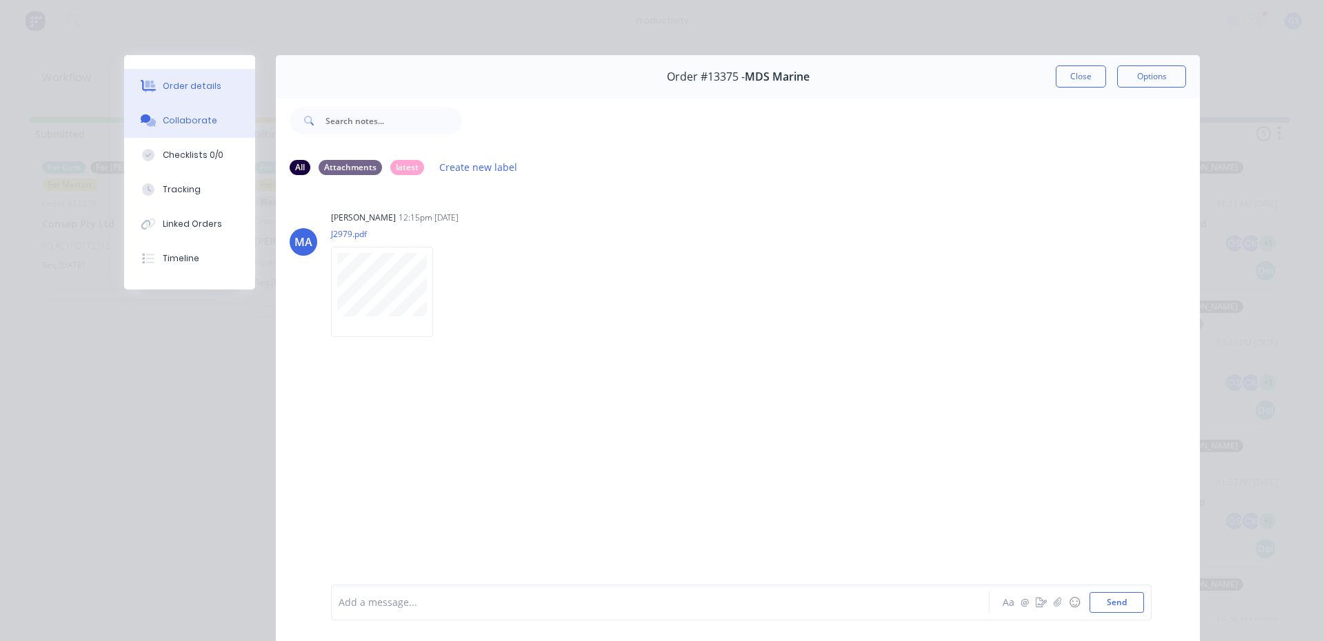
click at [205, 85] on div "Order details" at bounding box center [192, 86] width 59 height 12
